Goal: Navigation & Orientation: Find specific page/section

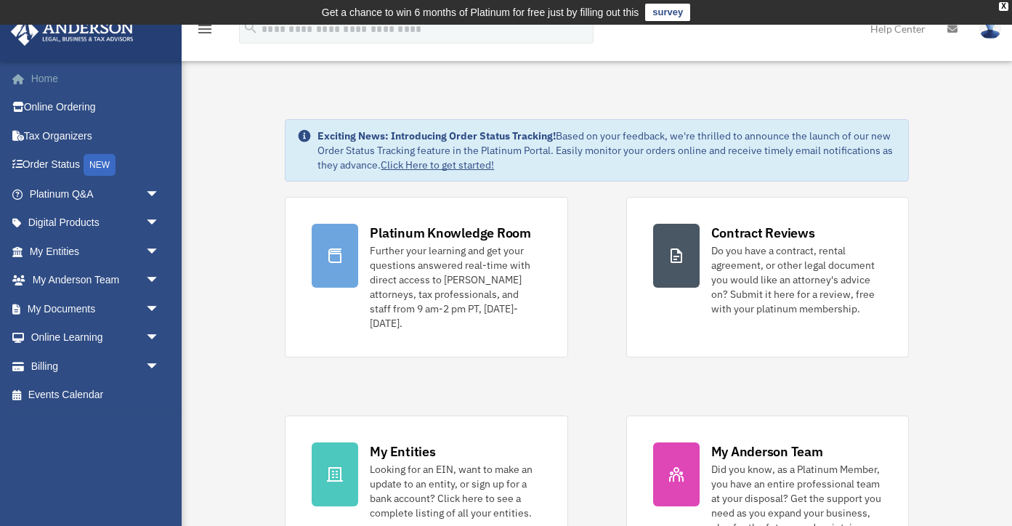
click at [48, 75] on link "Home" at bounding box center [96, 78] width 172 height 29
click at [105, 282] on link "My [PERSON_NAME] Team arrow_drop_down" at bounding box center [96, 280] width 172 height 29
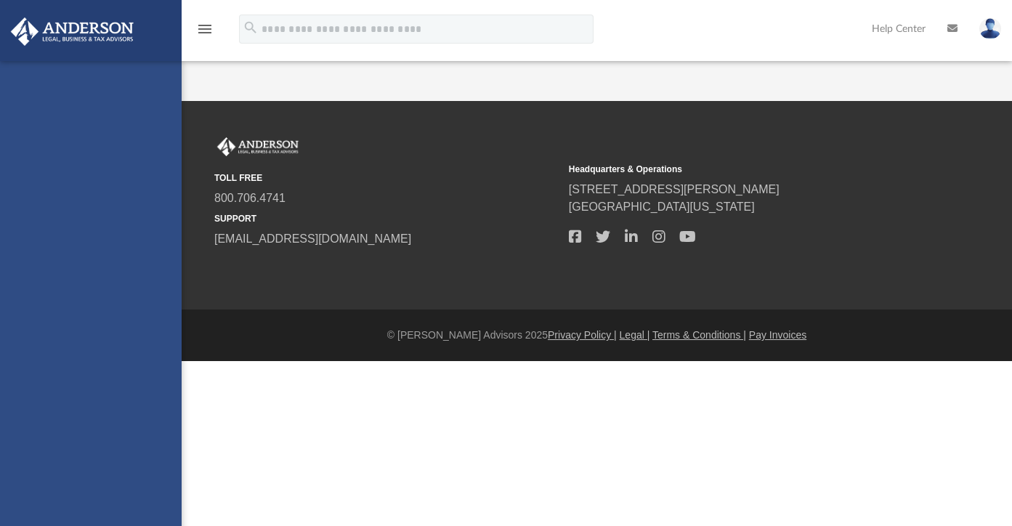
click at [75, 307] on div "cyjlam@yahoo.com Sign Out cyjlam@yahoo.com Home Online Ordering Tax Organizers …" at bounding box center [91, 324] width 182 height 526
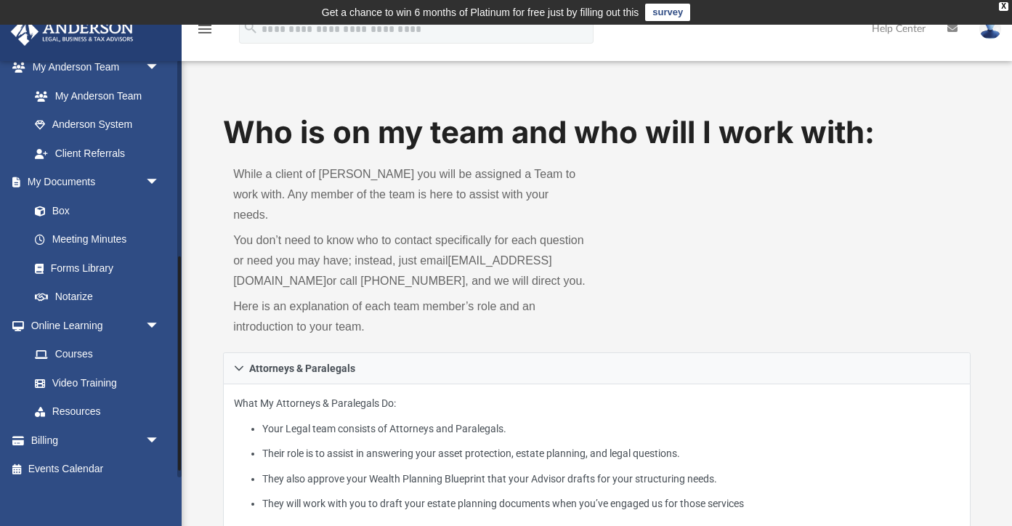
scroll to position [380, 0]
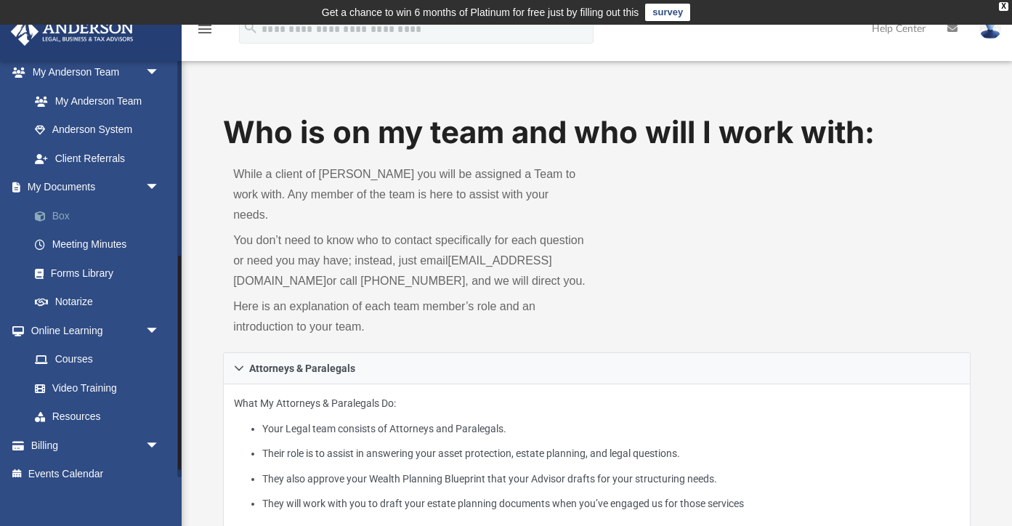
click at [97, 220] on link "Box" at bounding box center [100, 215] width 161 height 29
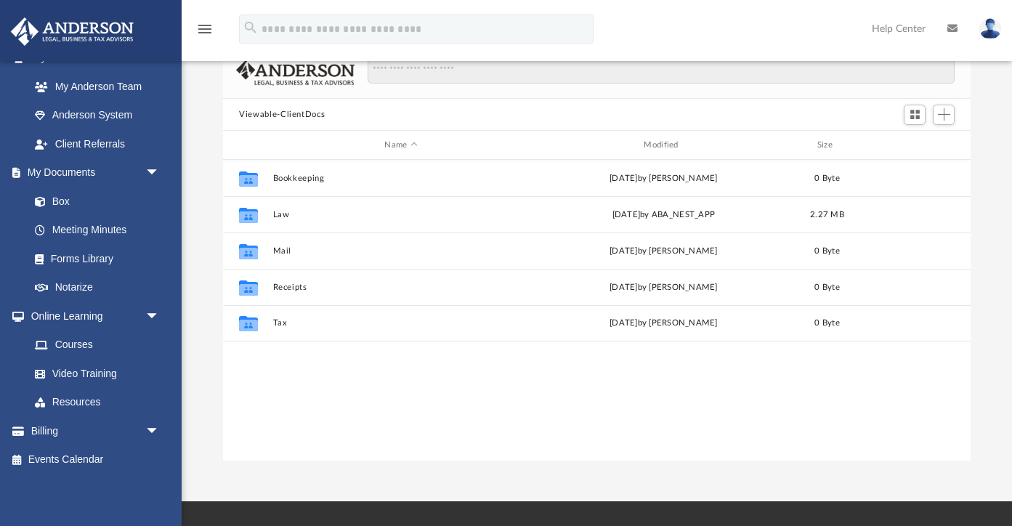
scroll to position [110, 0]
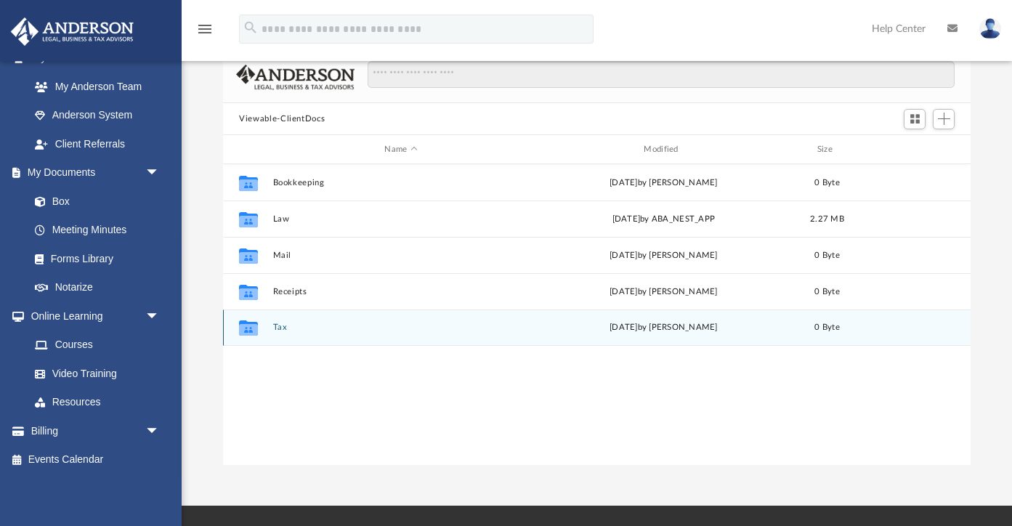
click at [248, 329] on icon "grid" at bounding box center [248, 330] width 19 height 12
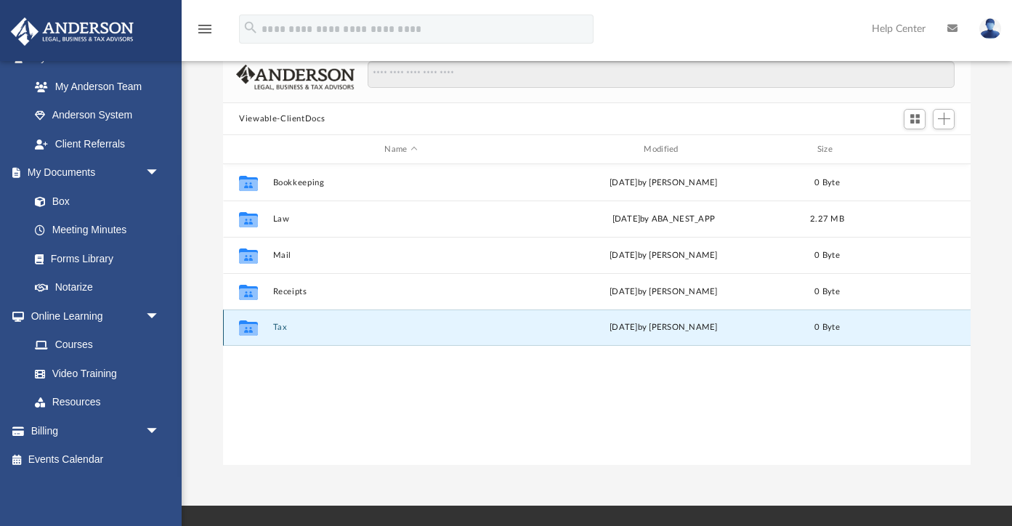
click at [283, 325] on button "Tax" at bounding box center [401, 327] width 257 height 9
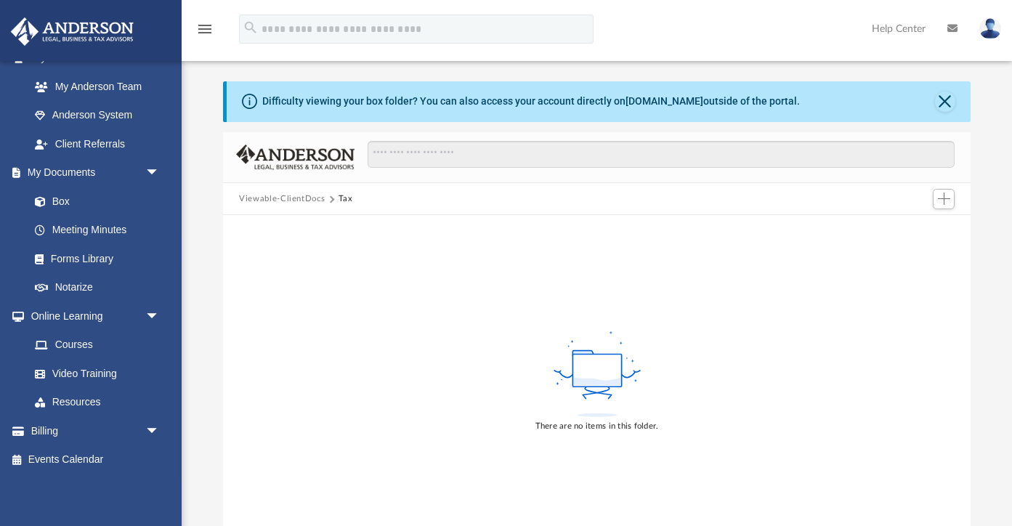
scroll to position [0, 0]
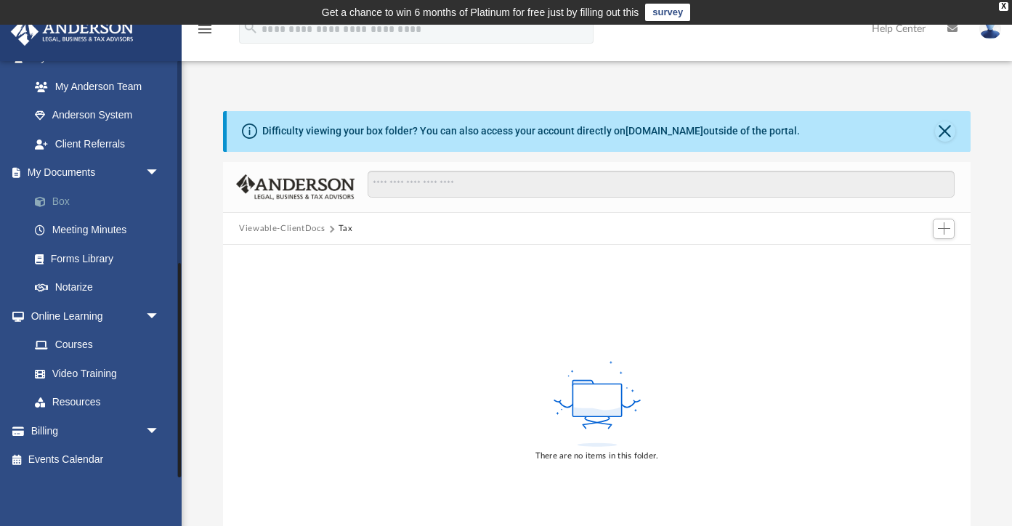
click at [92, 199] on link "Box" at bounding box center [100, 201] width 161 height 29
click at [65, 201] on link "Box" at bounding box center [100, 201] width 161 height 29
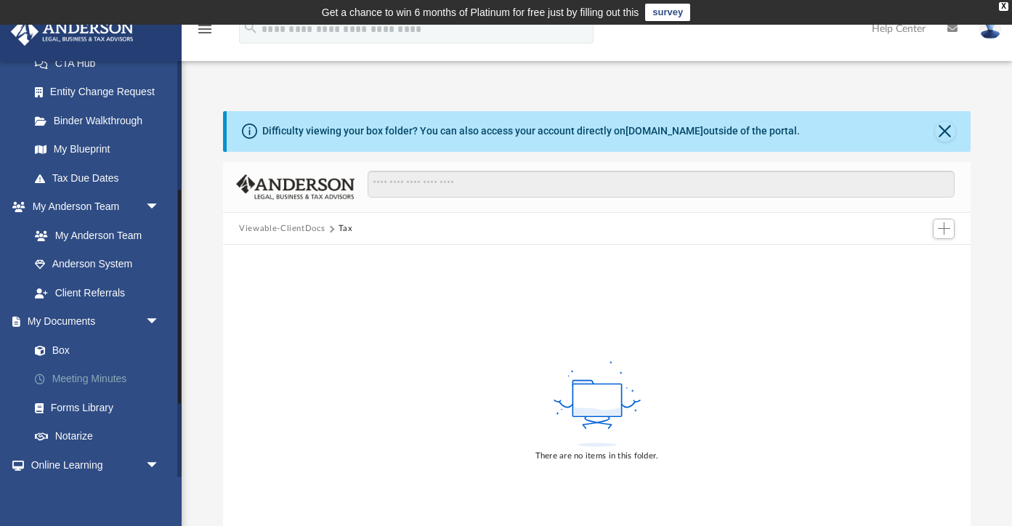
scroll to position [253, 0]
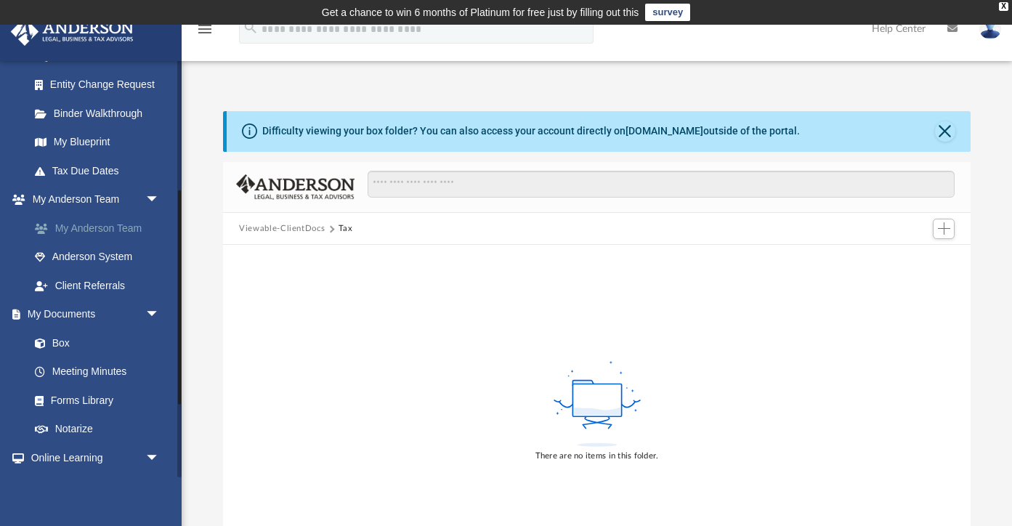
click at [121, 231] on link "My Anderson Team" at bounding box center [100, 228] width 161 height 29
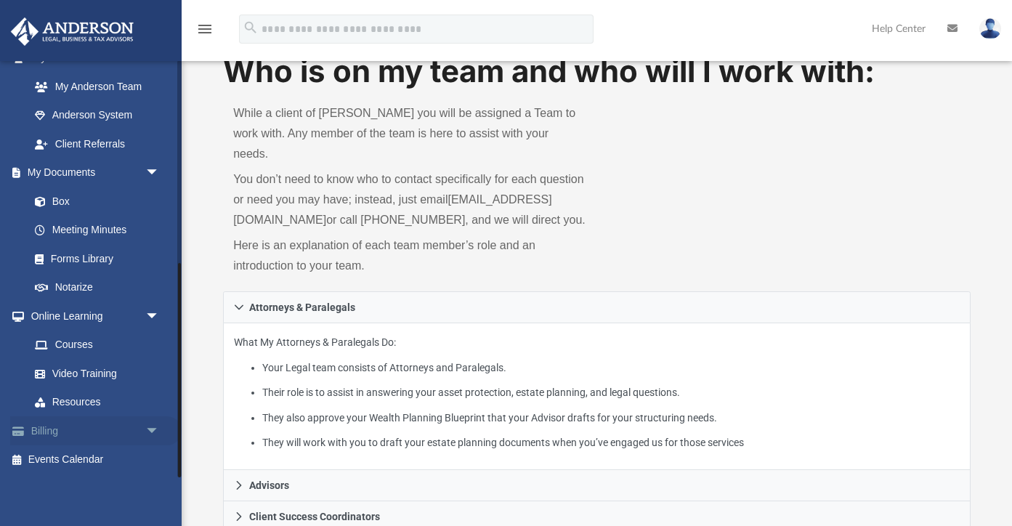
scroll to position [81, 0]
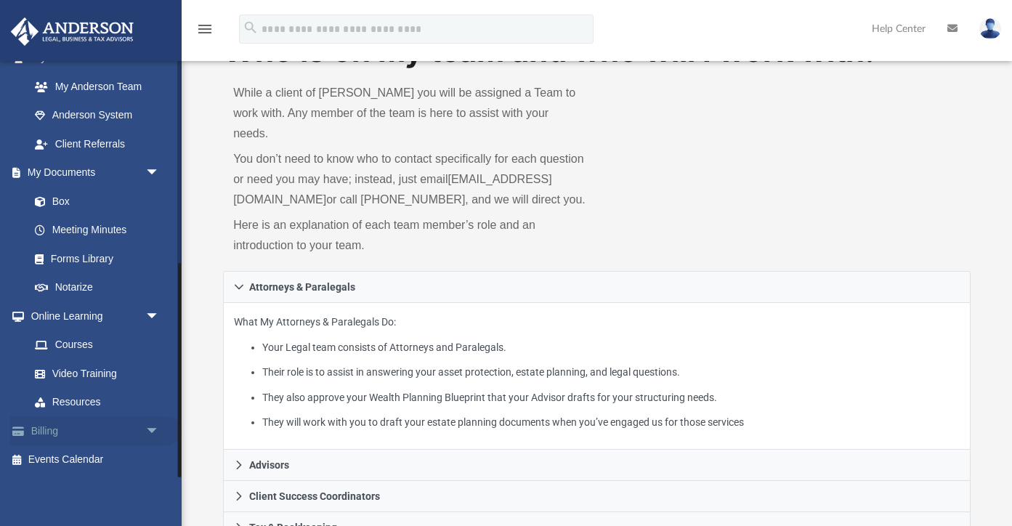
click at [65, 425] on link "Billing arrow_drop_down" at bounding box center [96, 430] width 172 height 29
click at [111, 436] on link "Billing arrow_drop_down" at bounding box center [96, 430] width 172 height 29
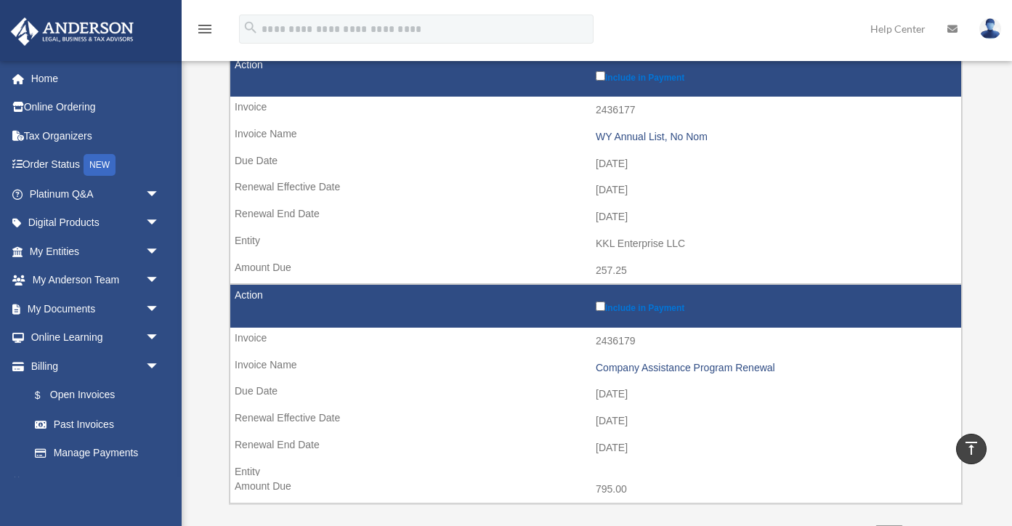
scroll to position [224, 0]
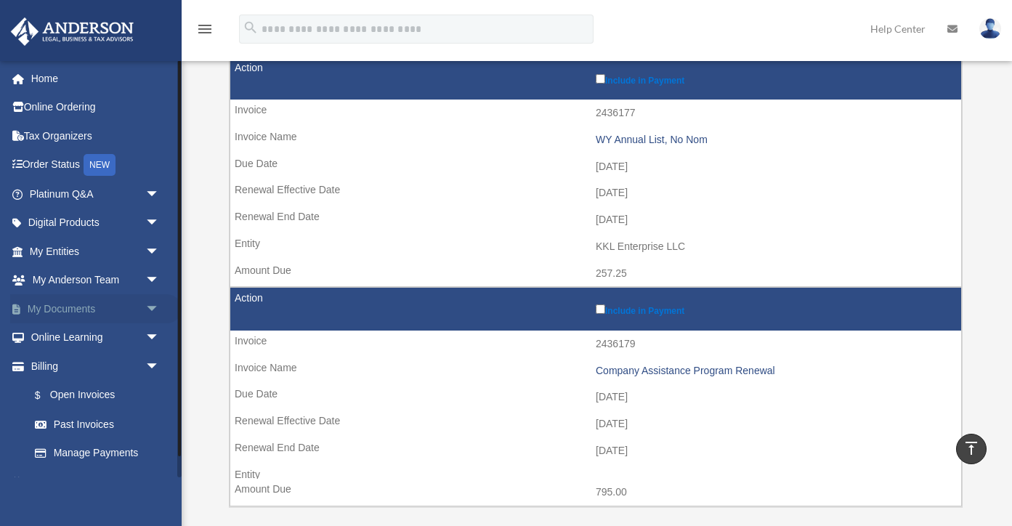
click at [71, 307] on link "My Documents arrow_drop_down" at bounding box center [96, 308] width 172 height 29
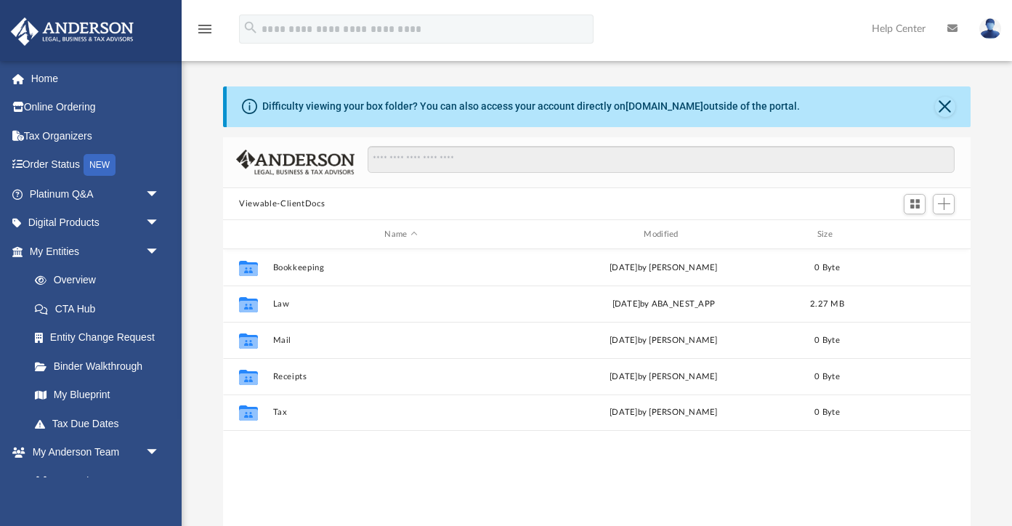
scroll to position [330, 748]
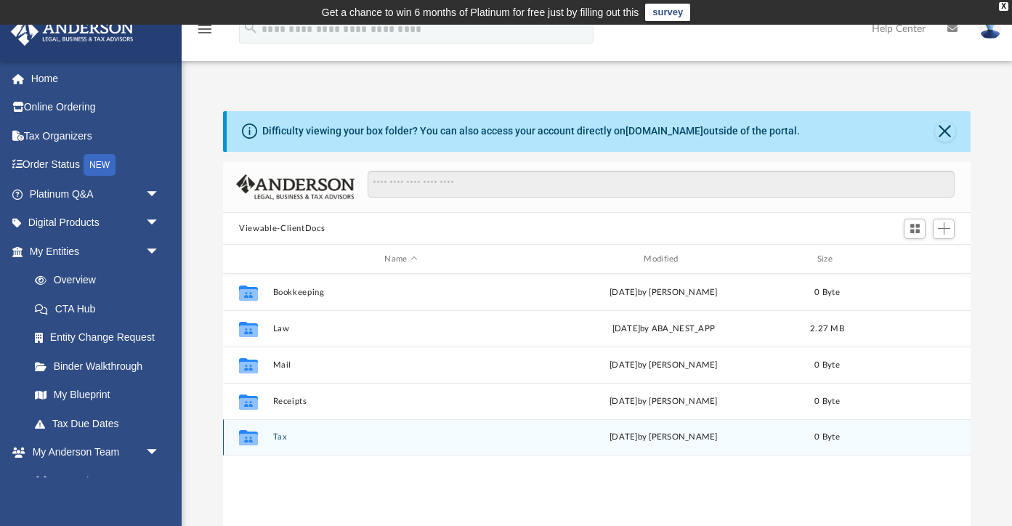
click at [251, 438] on icon "grid" at bounding box center [248, 437] width 19 height 15
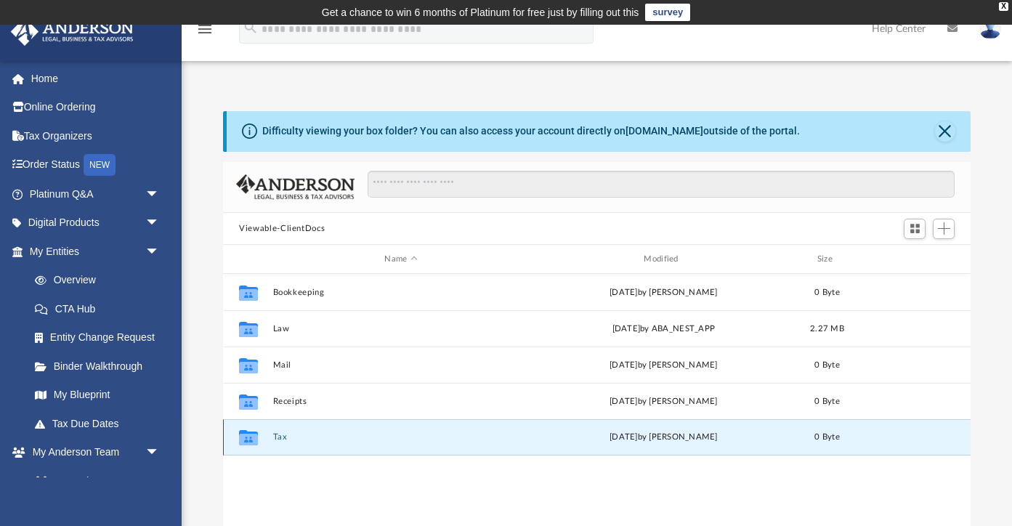
click at [251, 438] on icon "grid" at bounding box center [248, 437] width 19 height 15
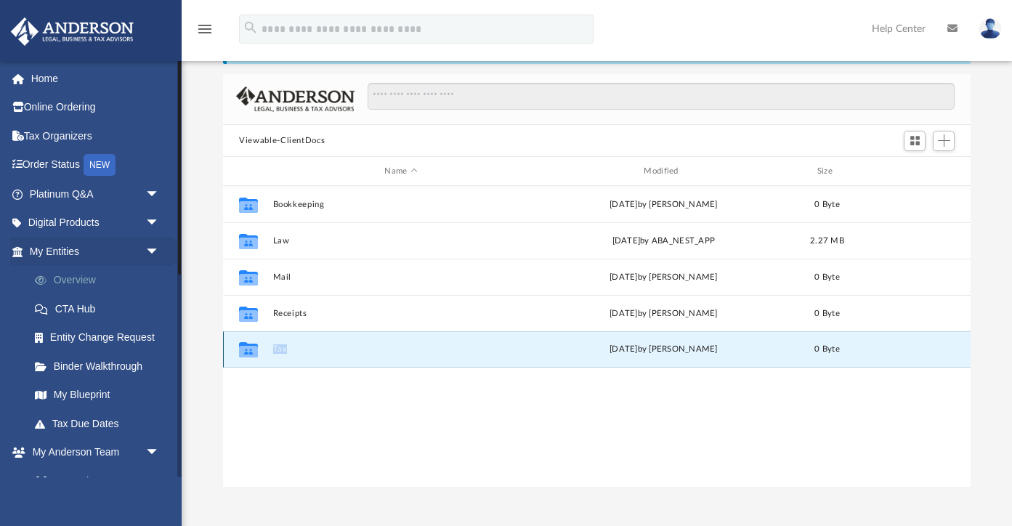
scroll to position [85, 0]
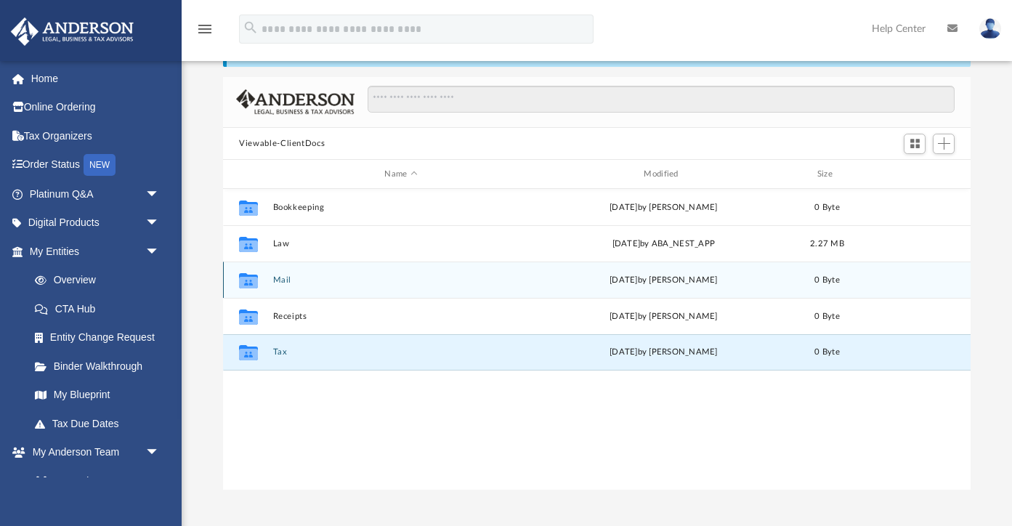
click at [284, 284] on div "Collaborated Folder Mail Sat Feb 15 2025 by Charles Rogler 0 Byte" at bounding box center [597, 280] width 748 height 36
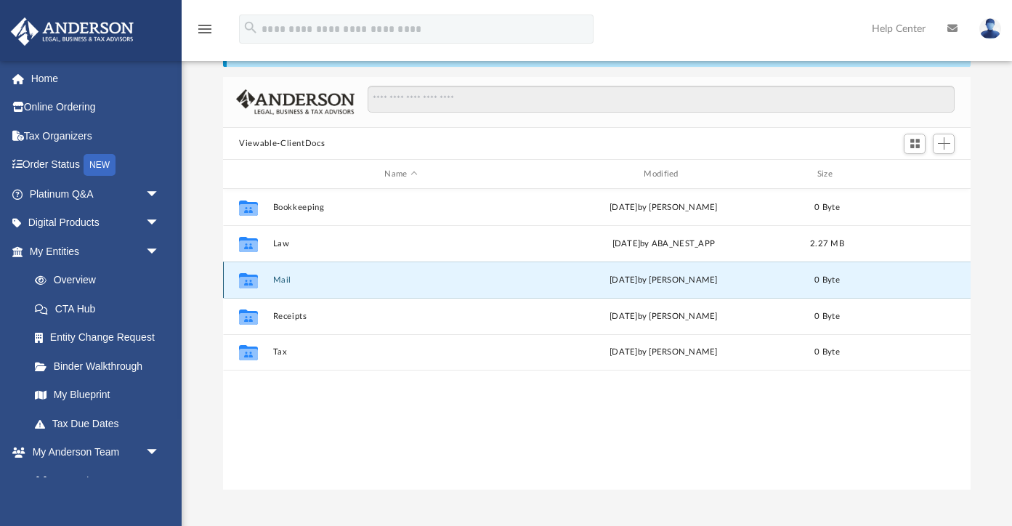
click at [253, 281] on icon "grid" at bounding box center [248, 283] width 19 height 12
click at [208, 393] on div "Difficulty viewing your box folder? You can also access your account directly o…" at bounding box center [597, 258] width 831 height 464
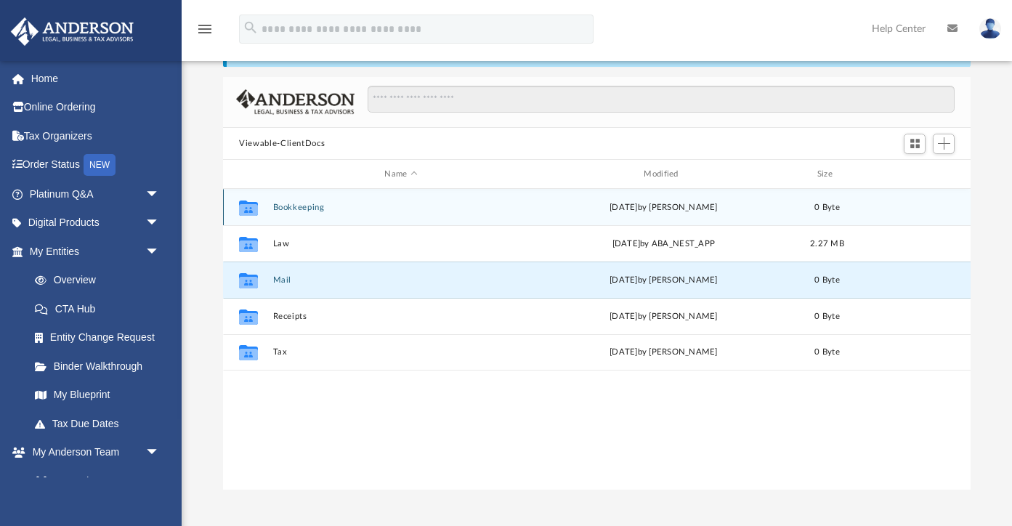
click at [244, 215] on icon "Collaborated Folder" at bounding box center [248, 207] width 23 height 23
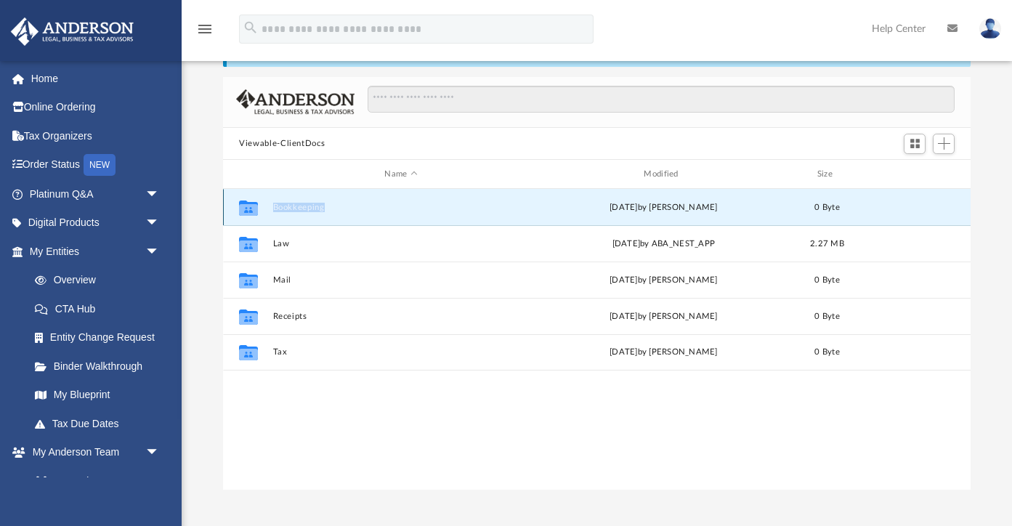
click at [244, 216] on icon "Collaborated Folder" at bounding box center [248, 207] width 23 height 23
click at [208, 273] on div "Difficulty viewing your box folder? You can also access your account directly o…" at bounding box center [597, 258] width 831 height 464
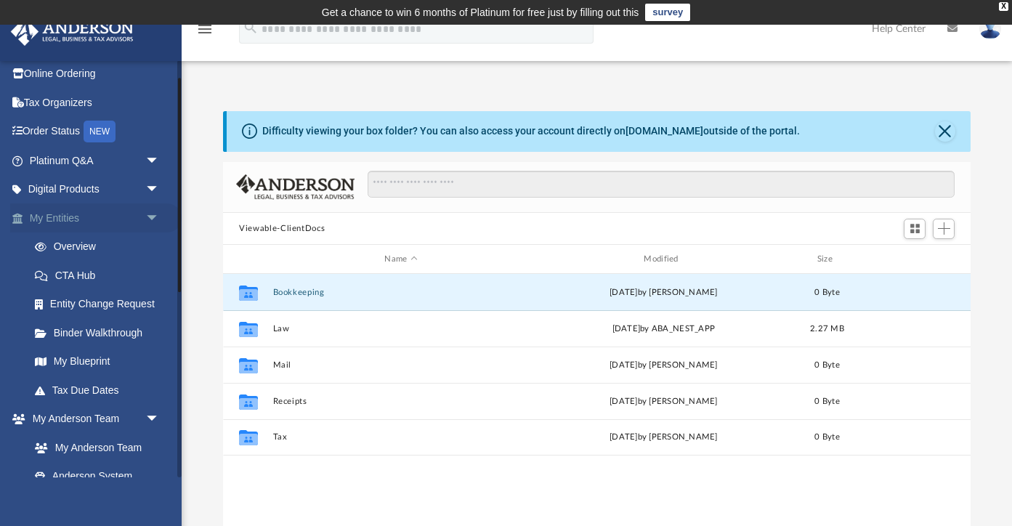
scroll to position [33, 0]
click at [94, 251] on link "Overview" at bounding box center [100, 247] width 161 height 29
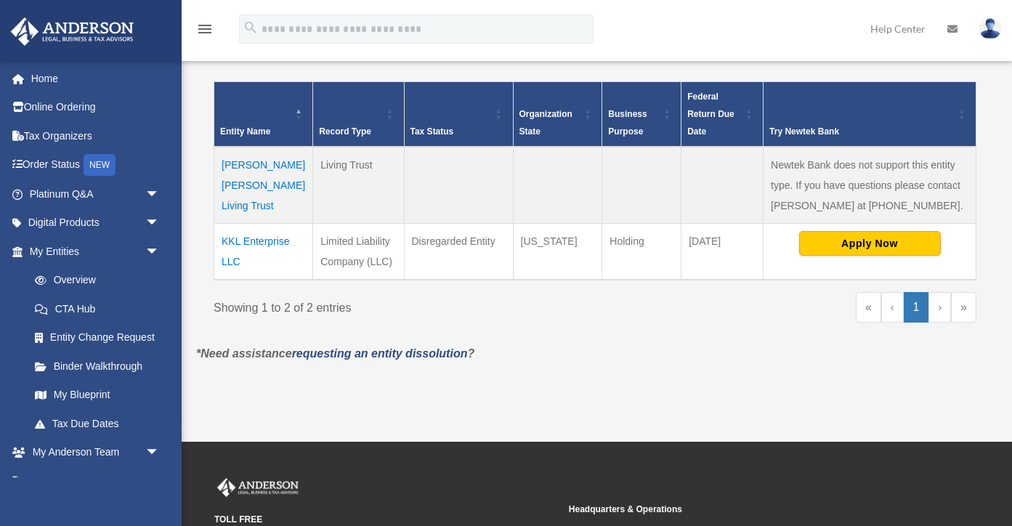
scroll to position [302, 0]
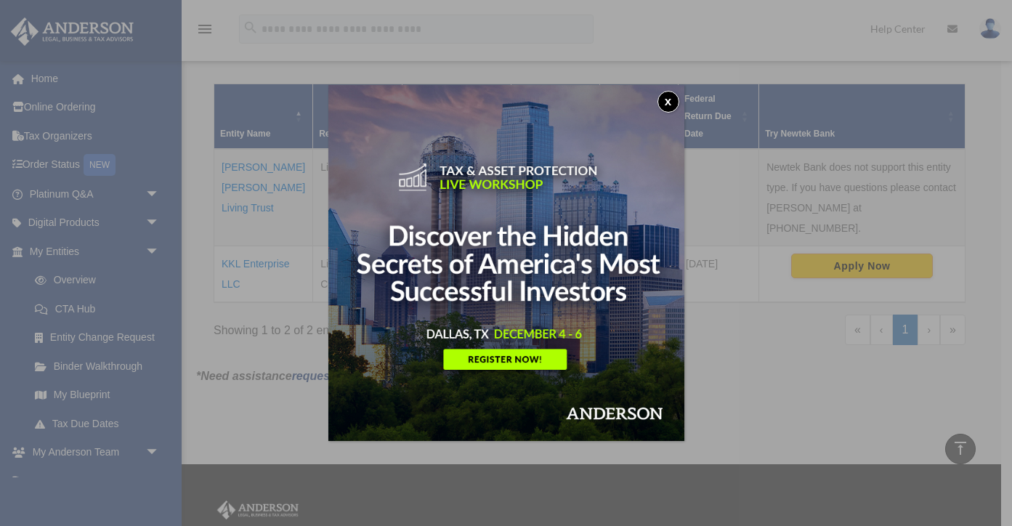
click at [666, 102] on button "x" at bounding box center [669, 102] width 22 height 22
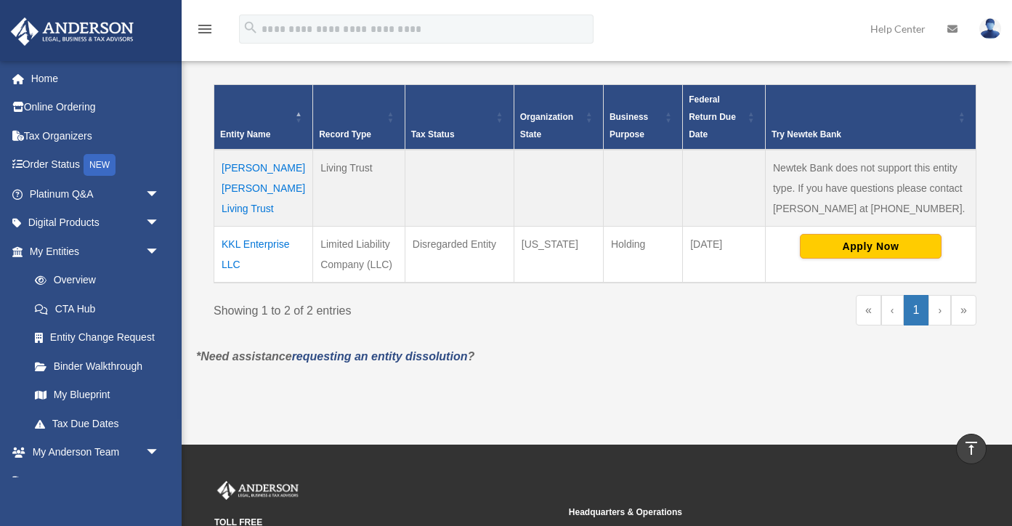
click at [271, 240] on td "KKL Enterprise LLC" at bounding box center [263, 254] width 99 height 57
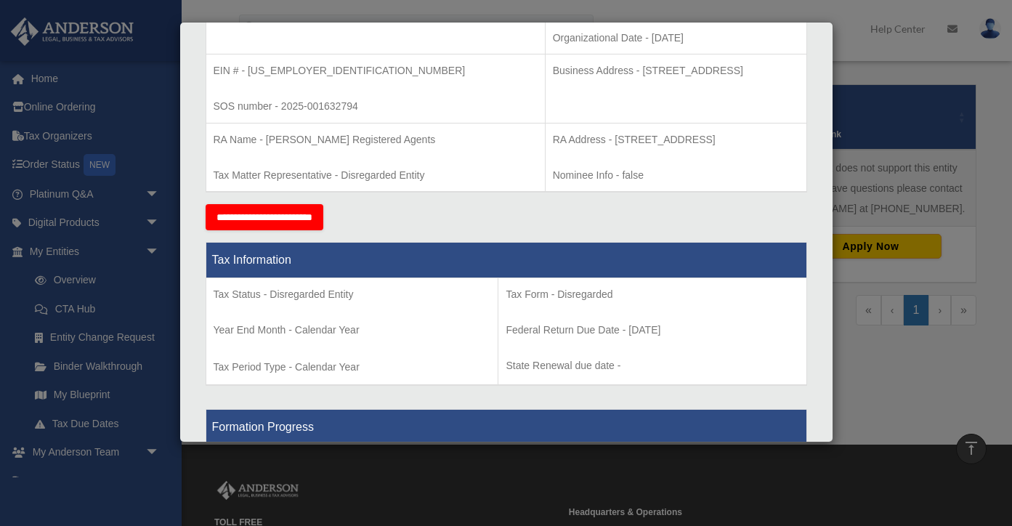
scroll to position [382, 0]
